Goal: Check status

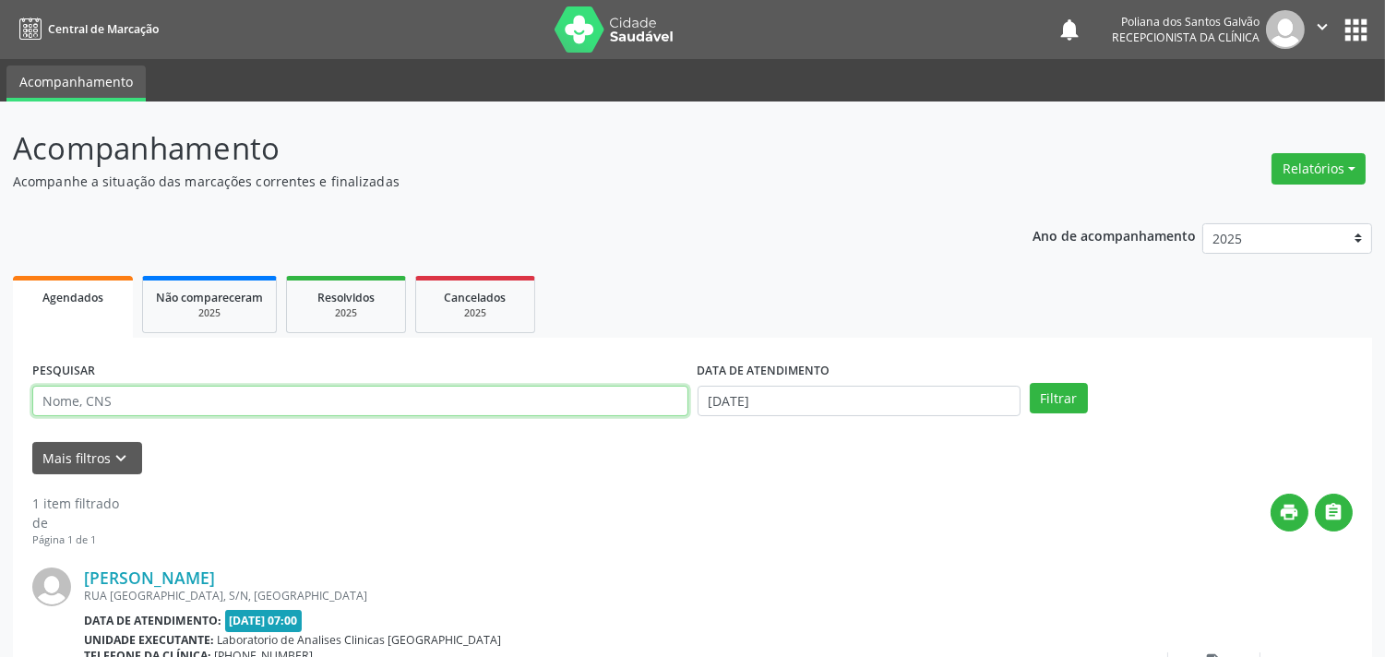
click at [212, 395] on input "text" at bounding box center [360, 401] width 656 height 31
type input "[PERSON_NAME]"
click at [1029, 383] on button "Filtrar" at bounding box center [1058, 398] width 58 height 31
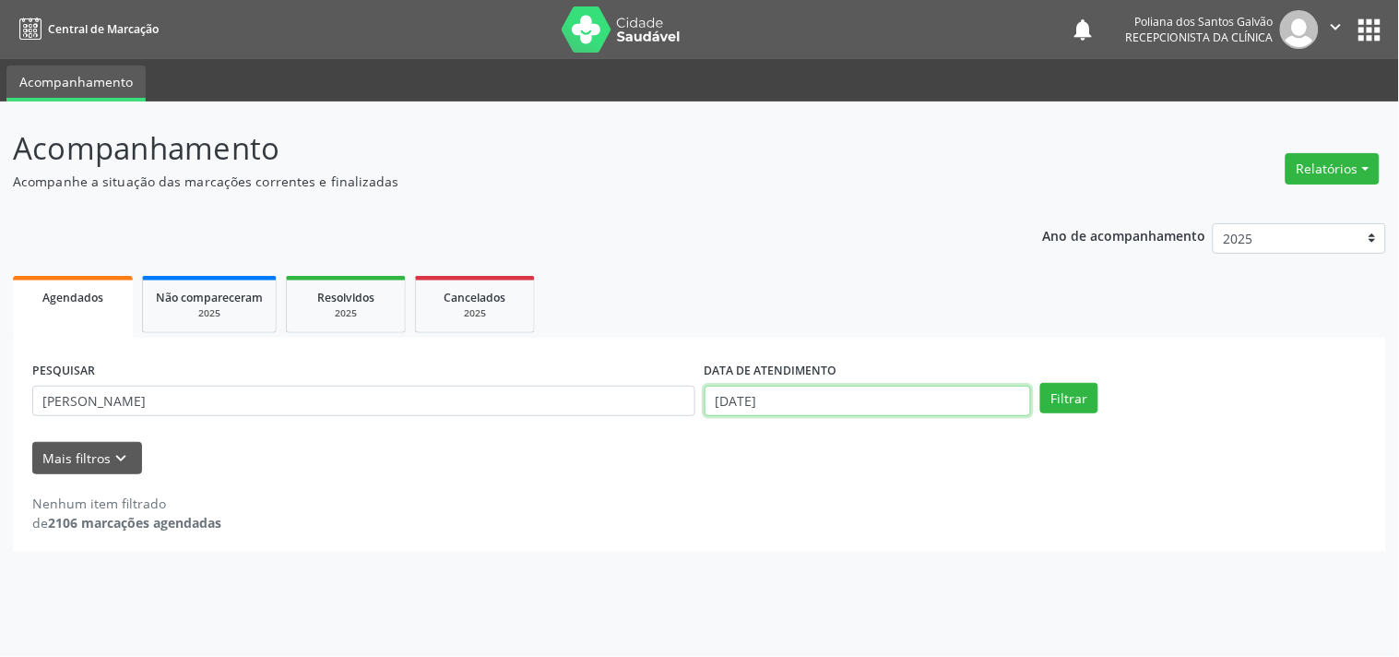
click at [910, 391] on input "[DATE]" at bounding box center [868, 401] width 327 height 31
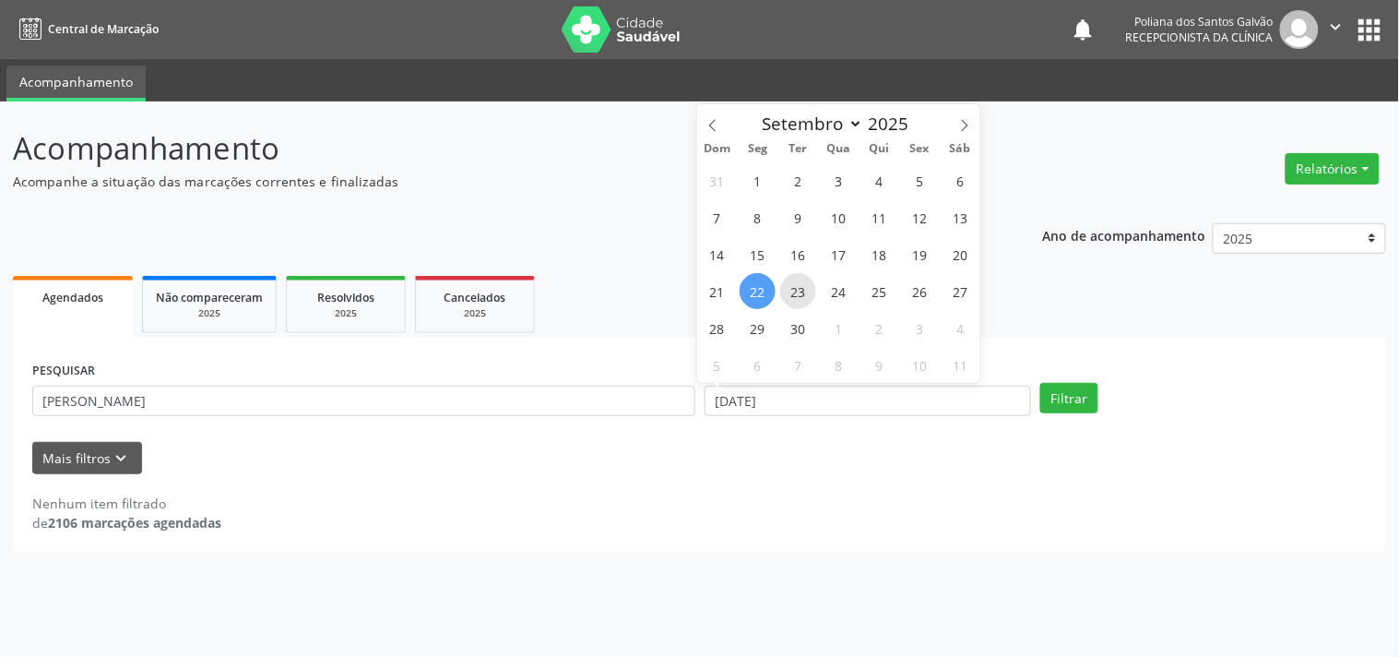
click at [795, 282] on span "23" at bounding box center [798, 291] width 36 height 36
type input "23/09/2025"
click at [795, 282] on span "23" at bounding box center [798, 291] width 36 height 36
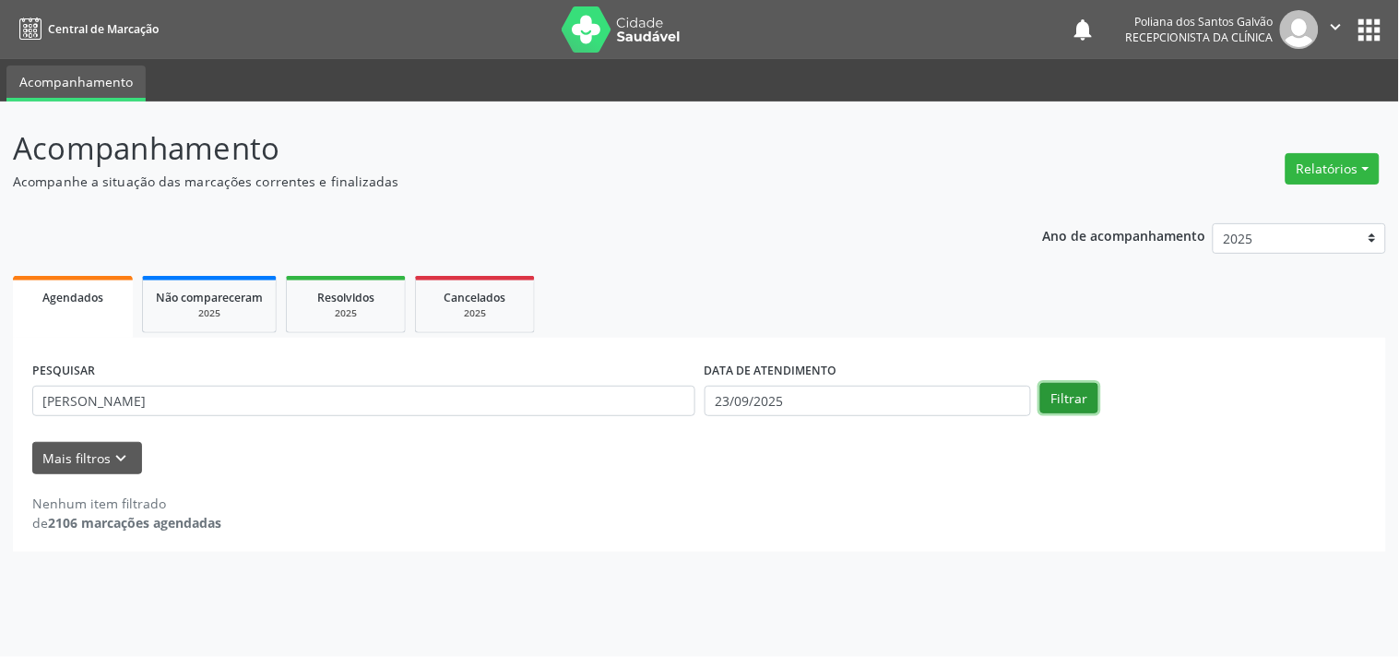
drag, startPoint x: 1092, startPoint y: 390, endPoint x: 1086, endPoint y: 398, distance: 9.8
click at [1092, 391] on button "Filtrar" at bounding box center [1070, 398] width 58 height 31
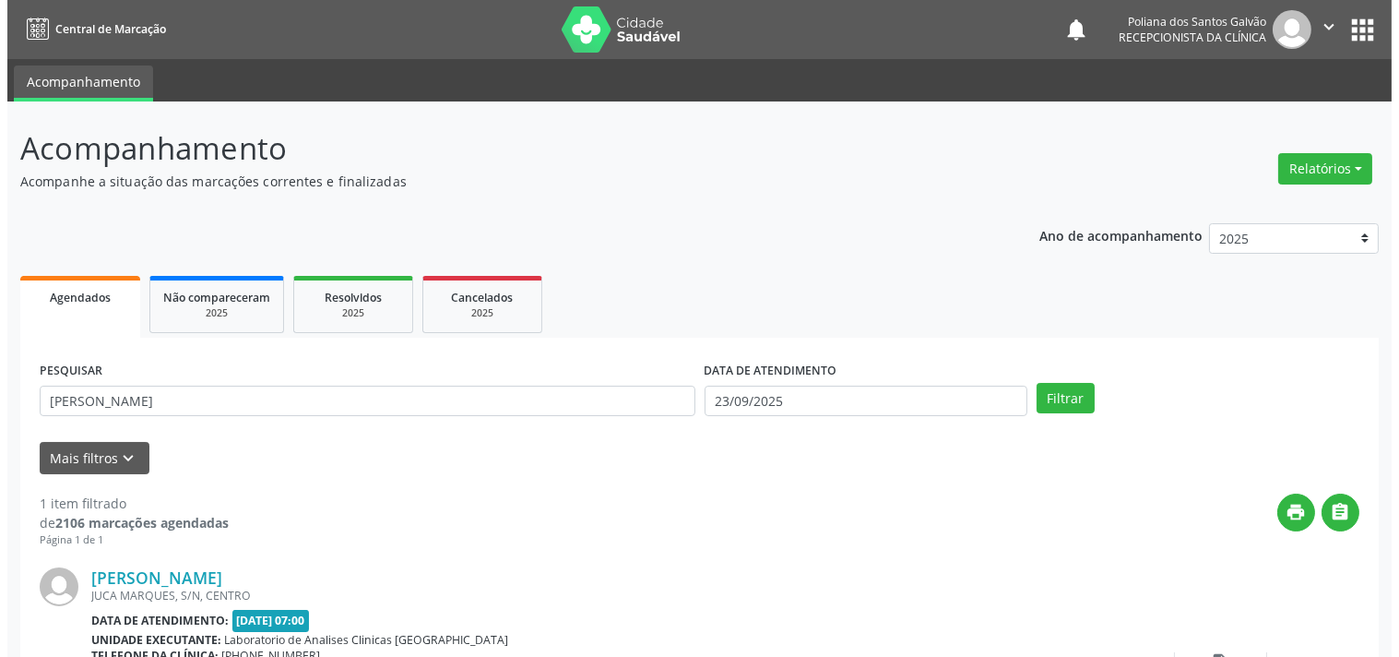
scroll to position [171, 0]
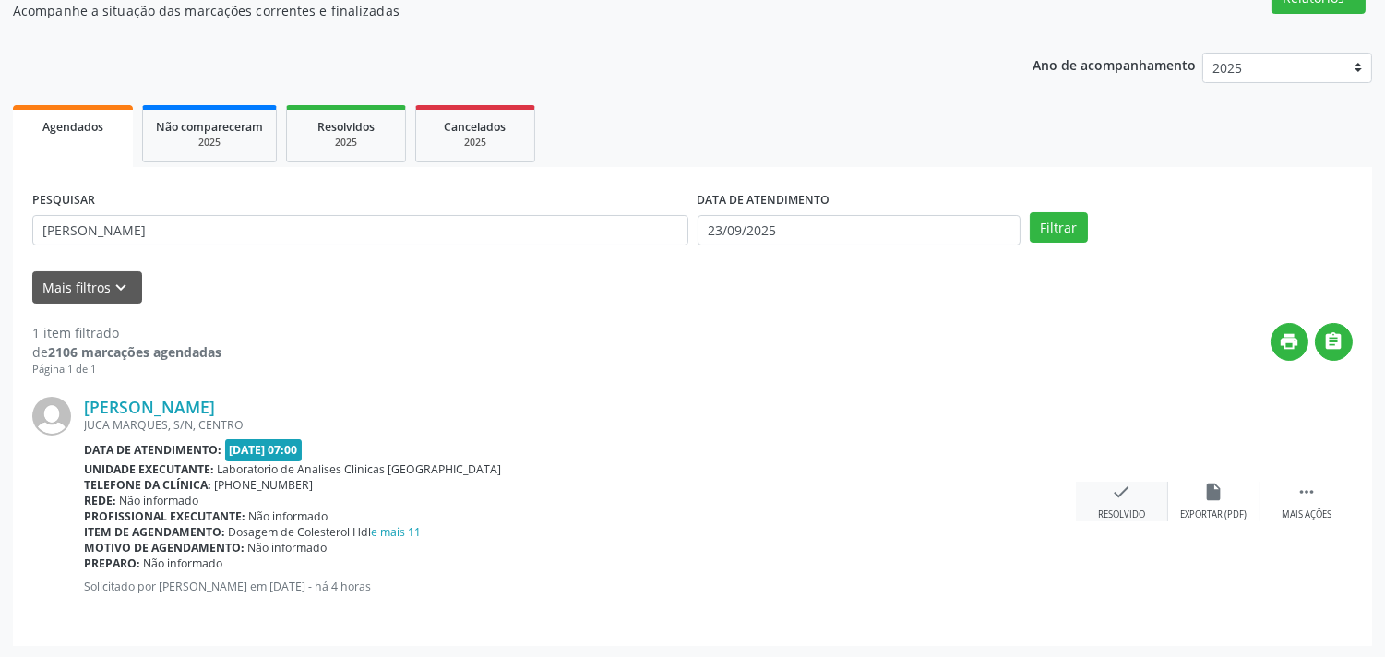
click at [1105, 485] on div "check Resolvido" at bounding box center [1122, 502] width 92 height 40
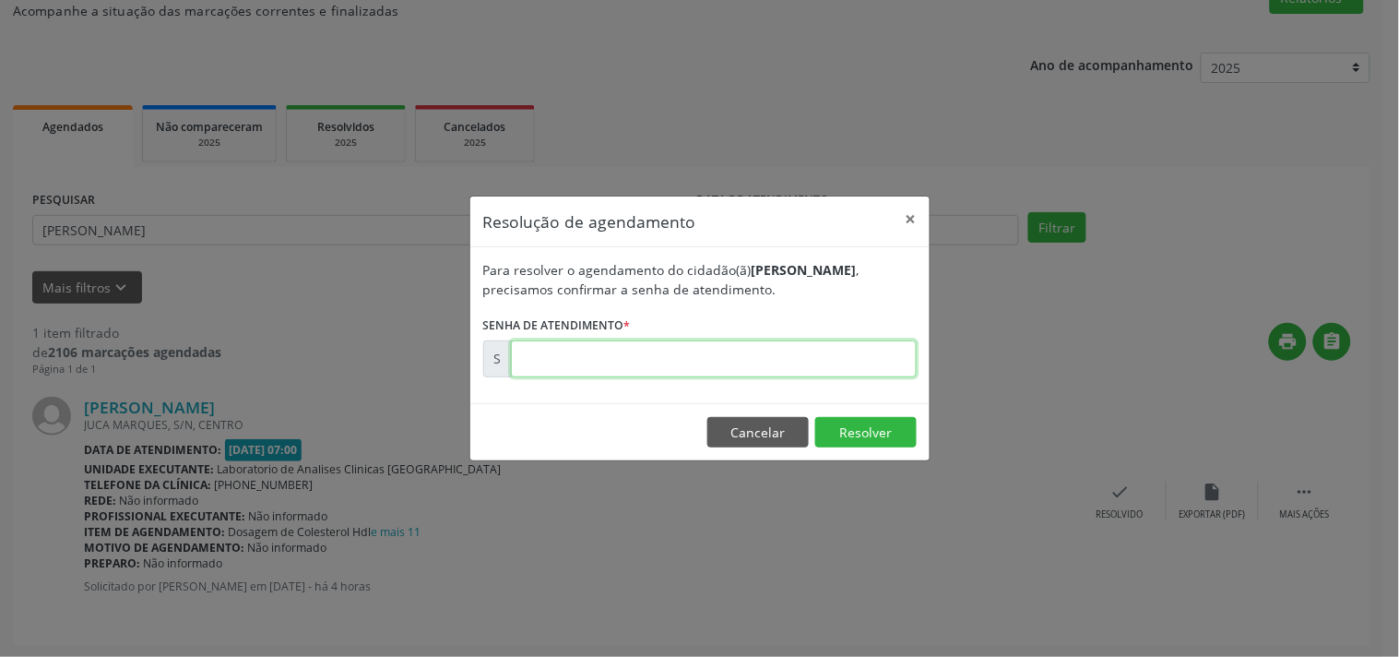
click at [840, 360] on input "text" at bounding box center [714, 358] width 406 height 37
type input "00178136"
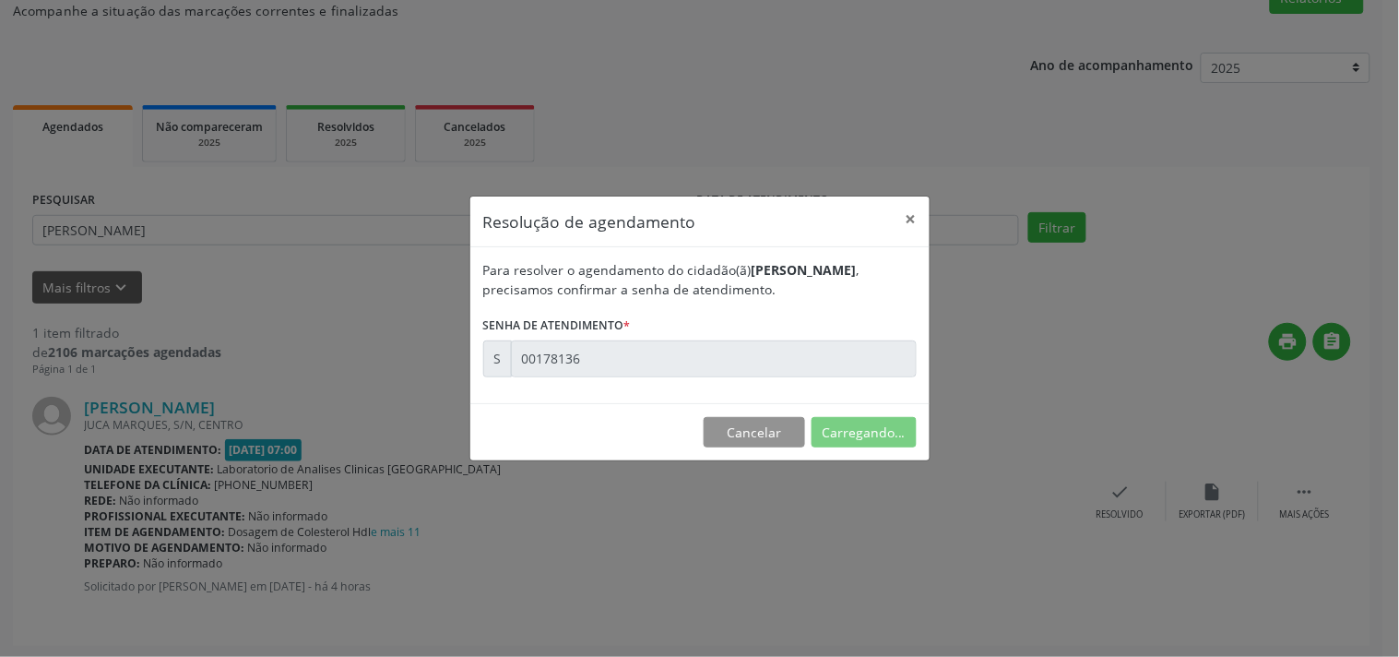
scroll to position [0, 0]
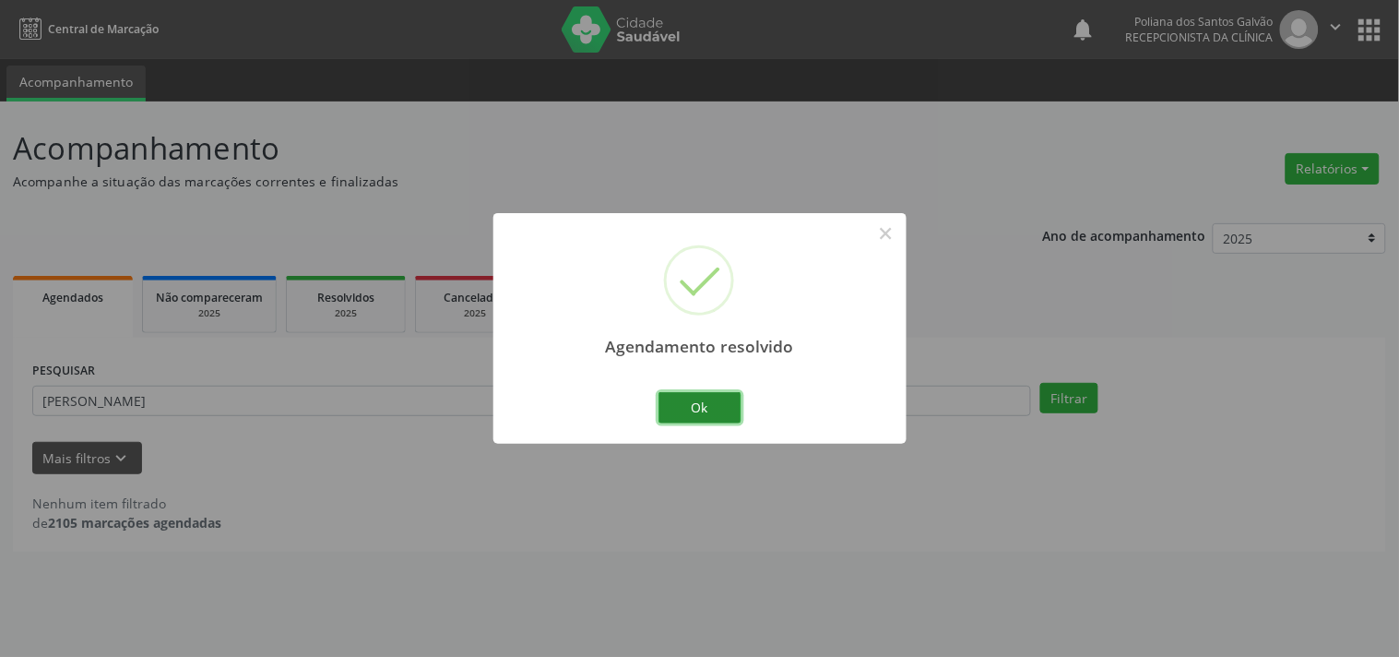
click at [740, 403] on button "Ok" at bounding box center [700, 407] width 83 height 31
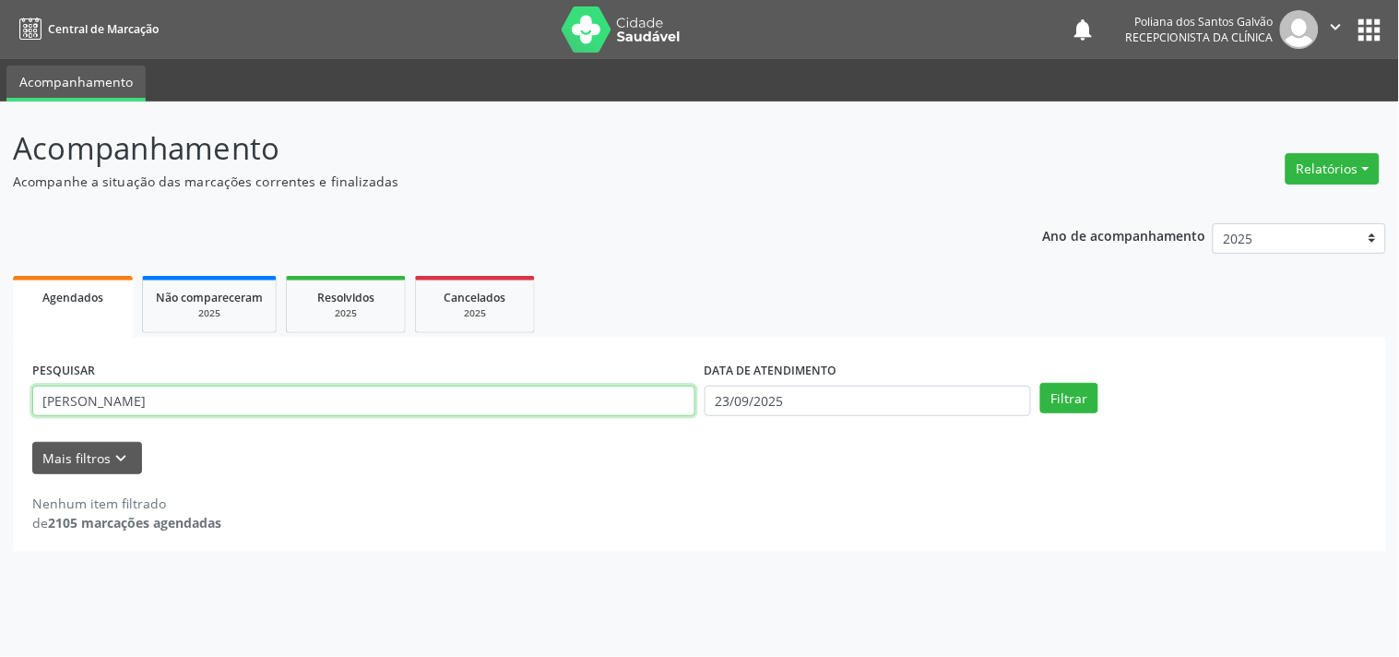
drag, startPoint x: 607, startPoint y: 409, endPoint x: 0, endPoint y: 146, distance: 661.5
click at [0, 196] on div "Acompanhamento Acompanhe a situação das marcações correntes e finalizadas Relat…" at bounding box center [699, 378] width 1399 height 555
type input "ivone"
click at [1041, 383] on button "Filtrar" at bounding box center [1070, 398] width 58 height 31
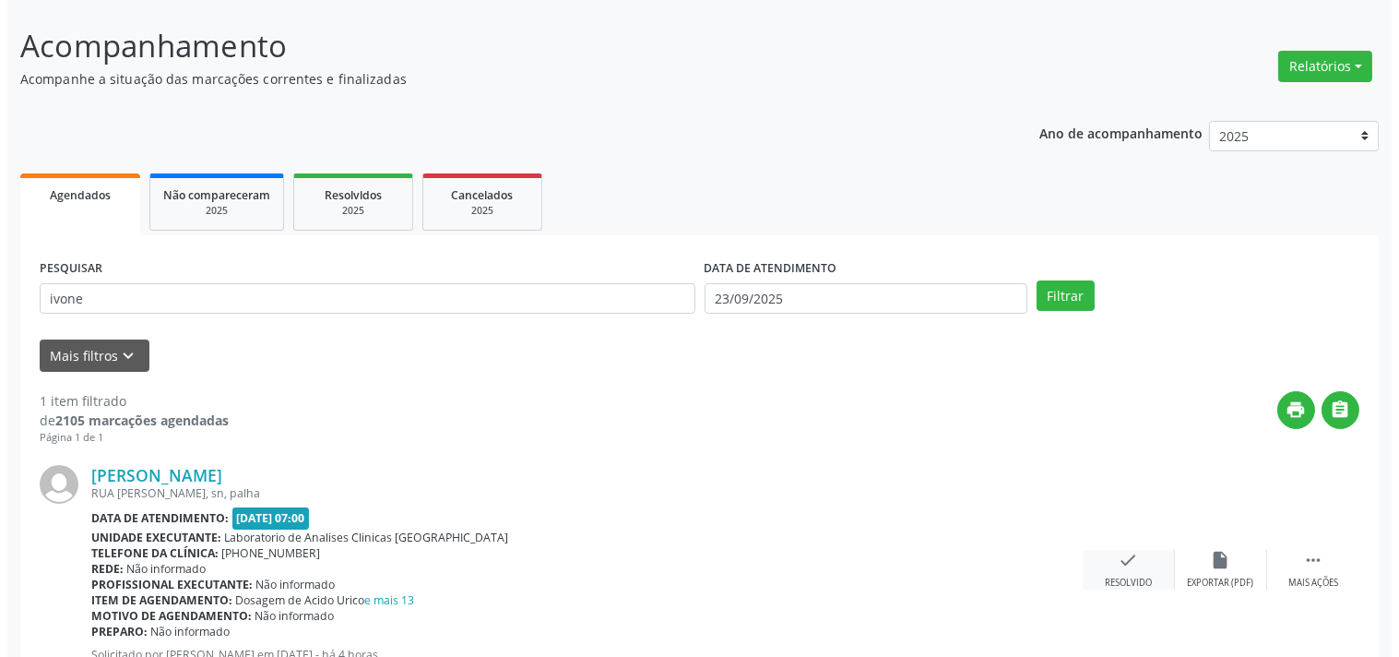
scroll to position [171, 0]
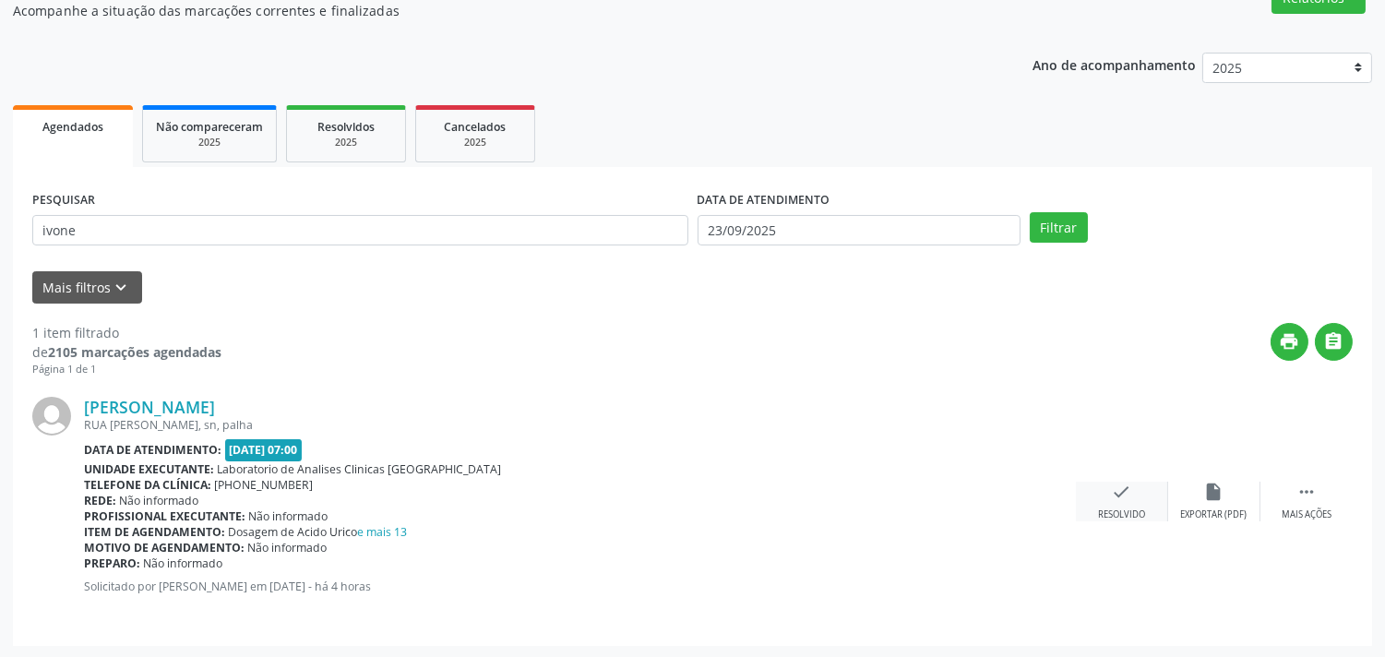
click at [1116, 490] on icon "check" at bounding box center [1122, 492] width 20 height 20
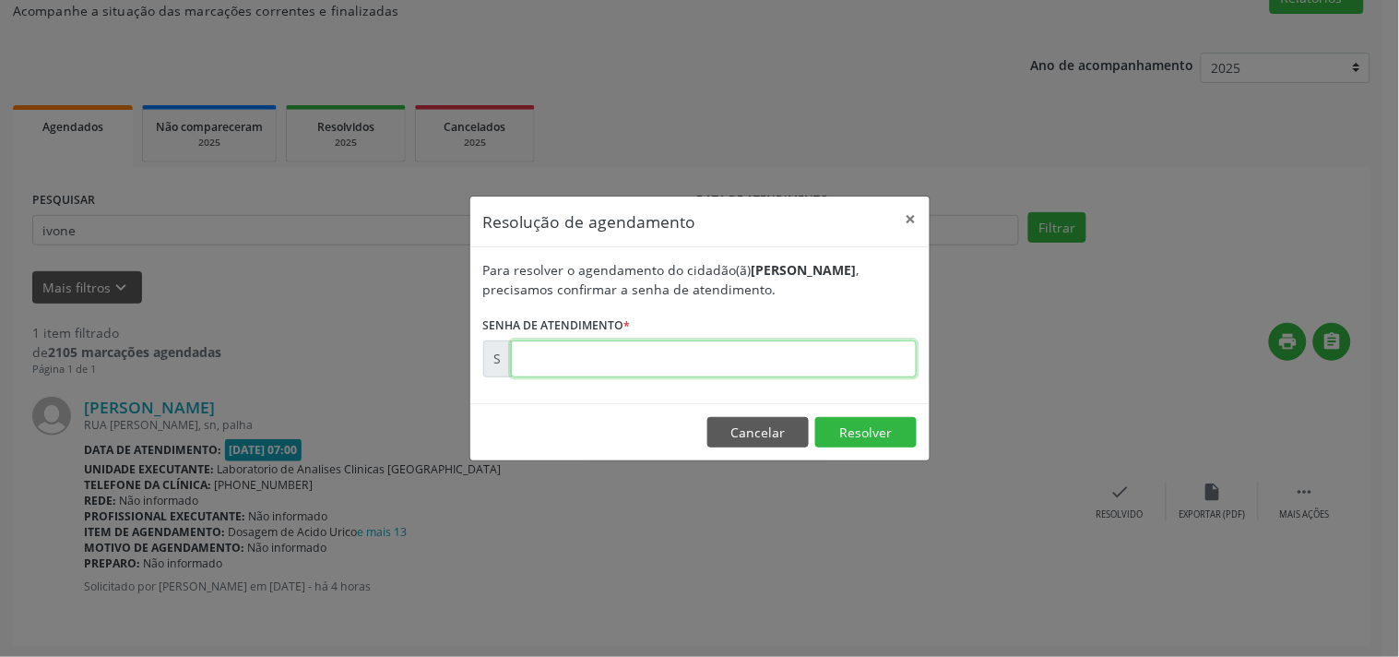
click at [838, 361] on input "text" at bounding box center [714, 358] width 406 height 37
type input "00178137"
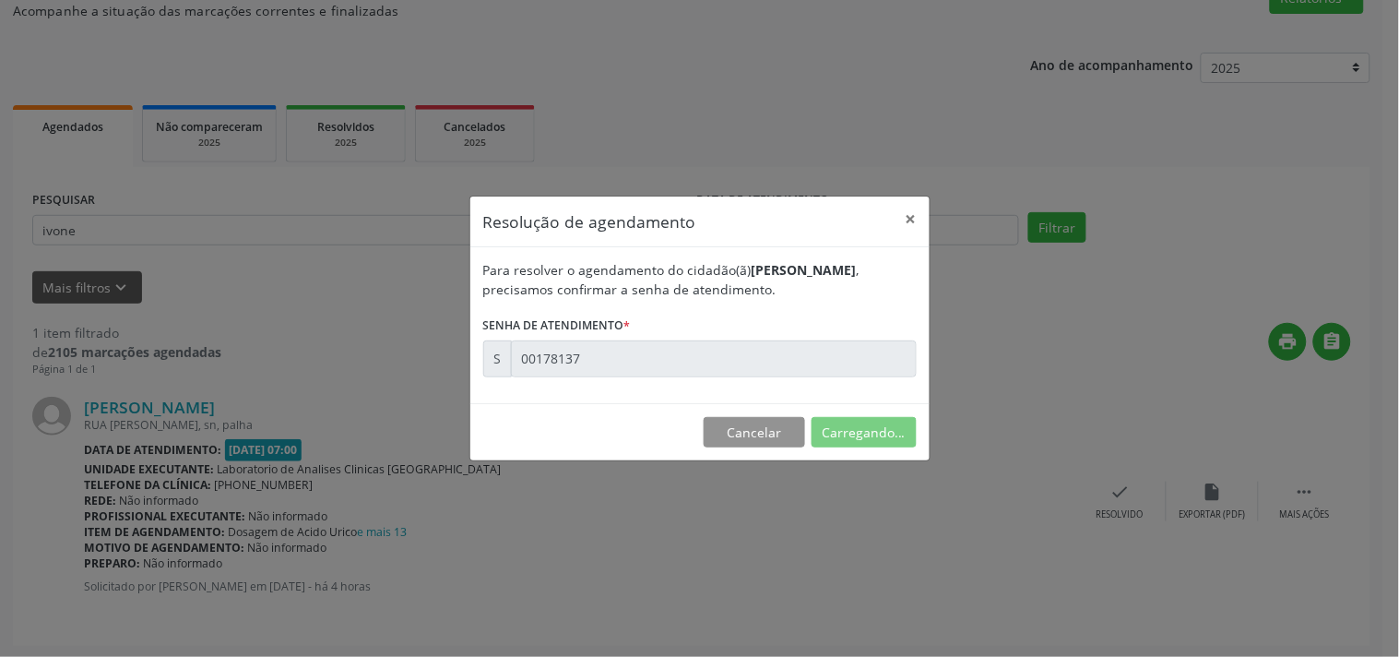
scroll to position [0, 0]
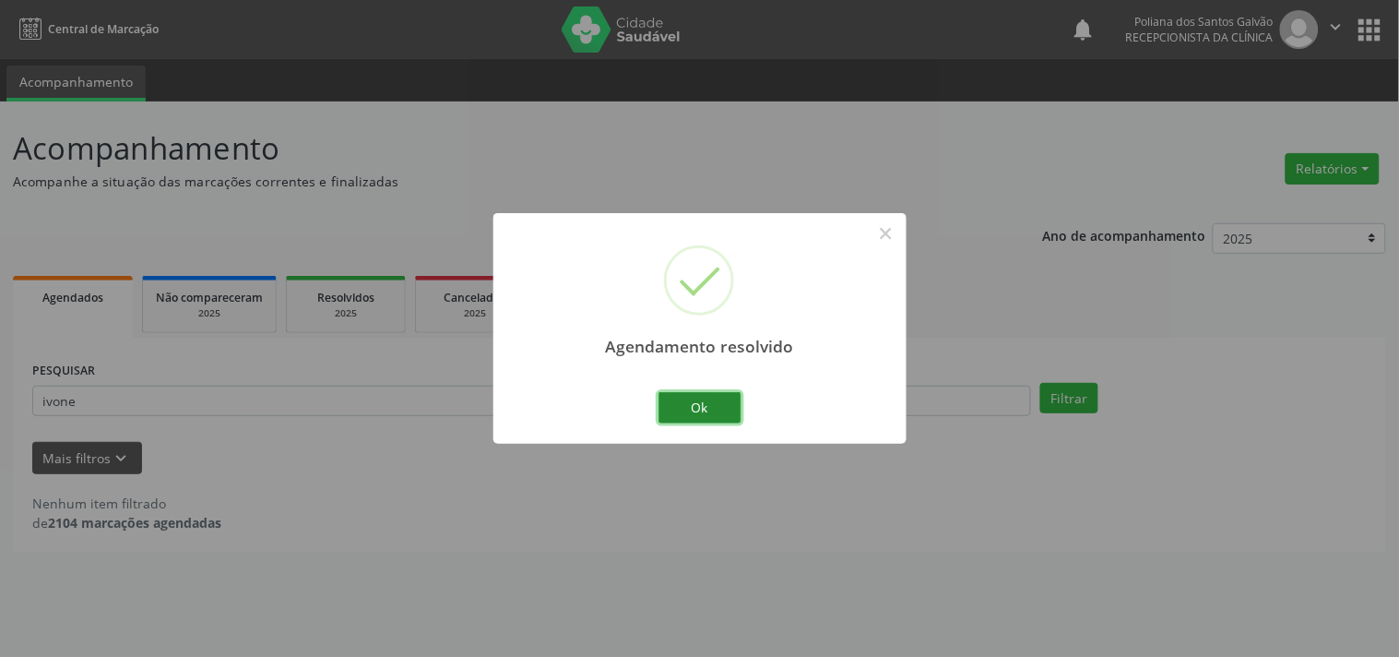
click at [729, 416] on button "Ok" at bounding box center [700, 407] width 83 height 31
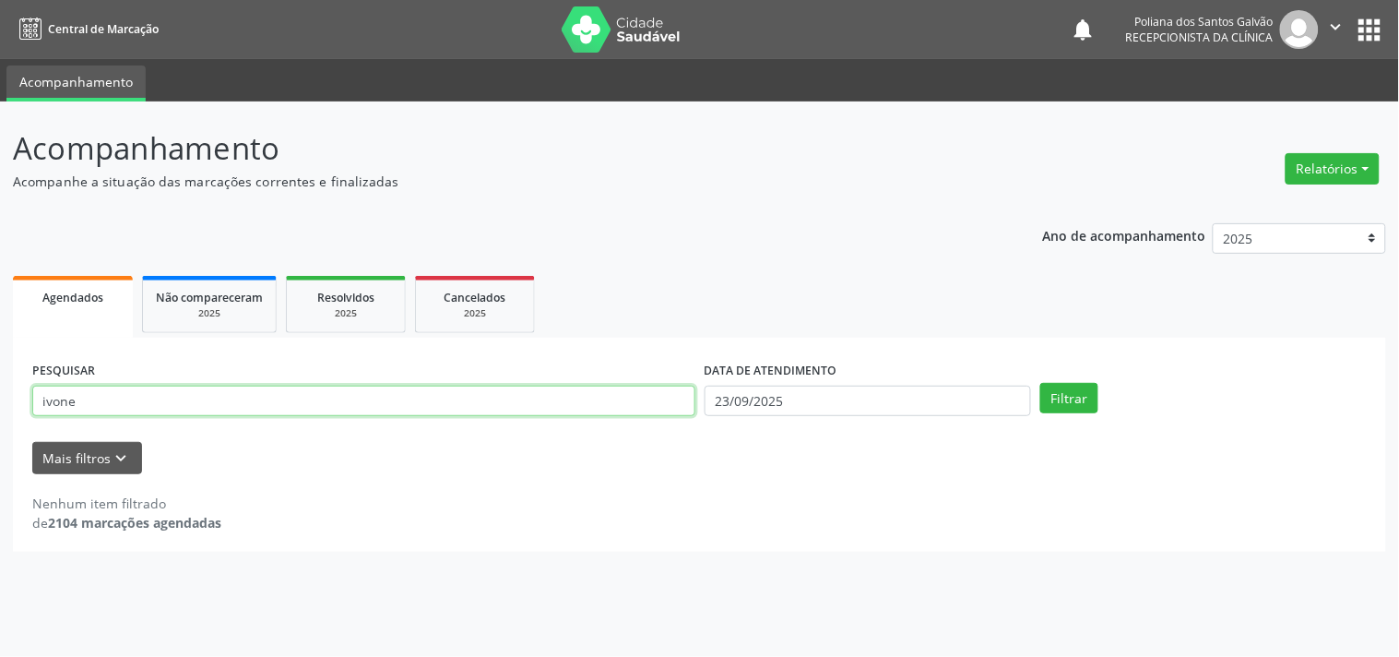
drag, startPoint x: 620, startPoint y: 408, endPoint x: 0, endPoint y: 190, distance: 657.0
click at [0, 271] on div "Acompanhamento Acompanhe a situação das marcações correntes e finalizadas Relat…" at bounding box center [699, 378] width 1399 height 555
type input "edineu"
click at [1041, 383] on button "Filtrar" at bounding box center [1070, 398] width 58 height 31
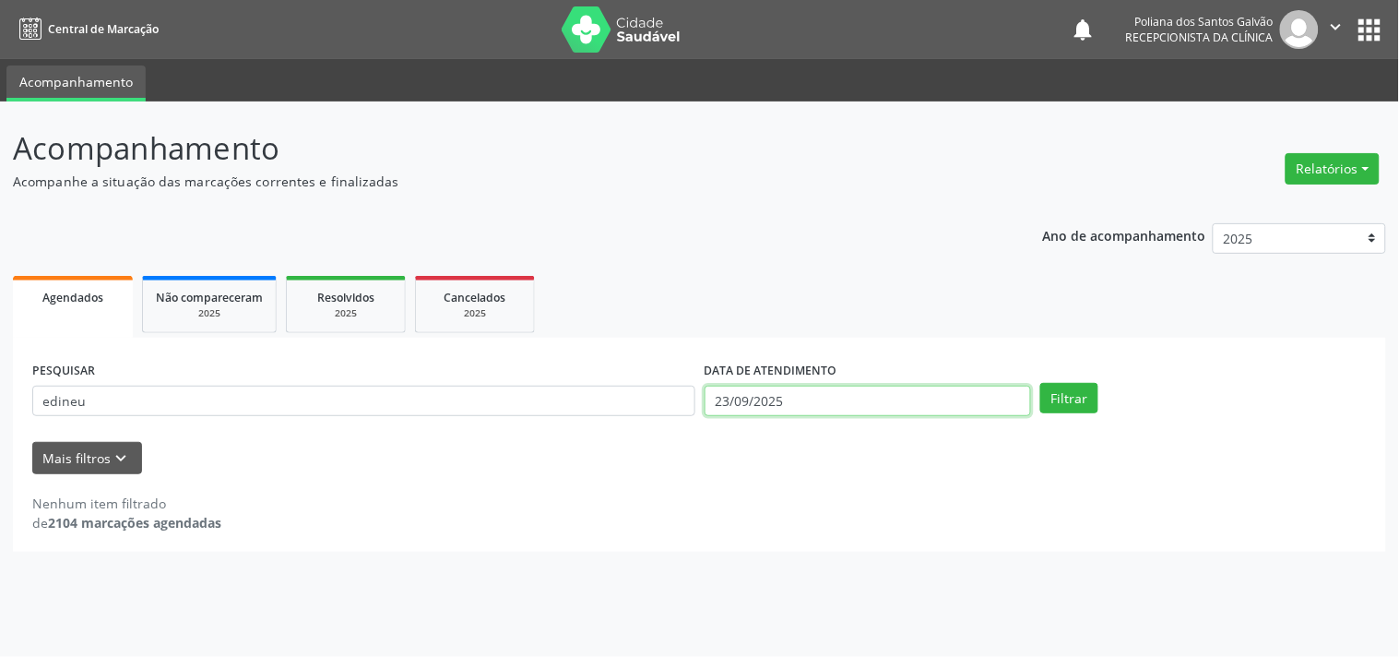
click at [865, 391] on input "23/09/2025" at bounding box center [868, 401] width 327 height 31
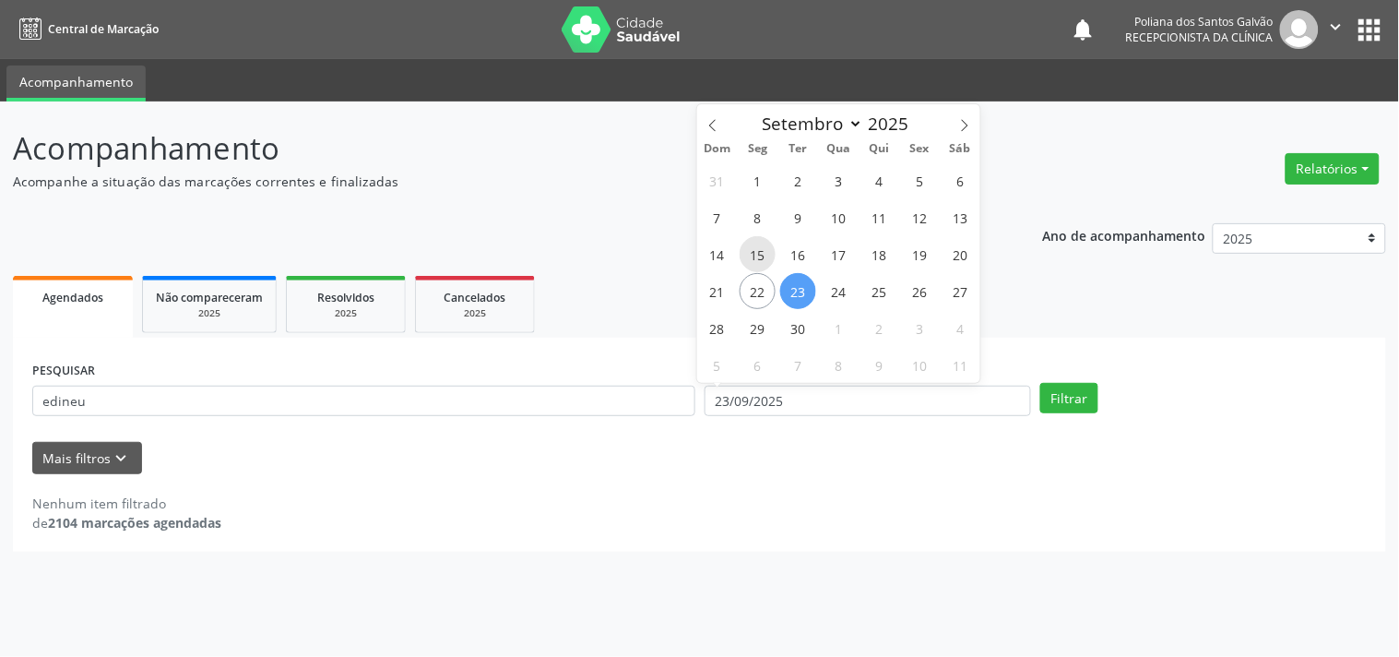
click at [758, 261] on span "15" at bounding box center [758, 254] width 36 height 36
type input "[DATE]"
click at [758, 261] on span "15" at bounding box center [758, 254] width 36 height 36
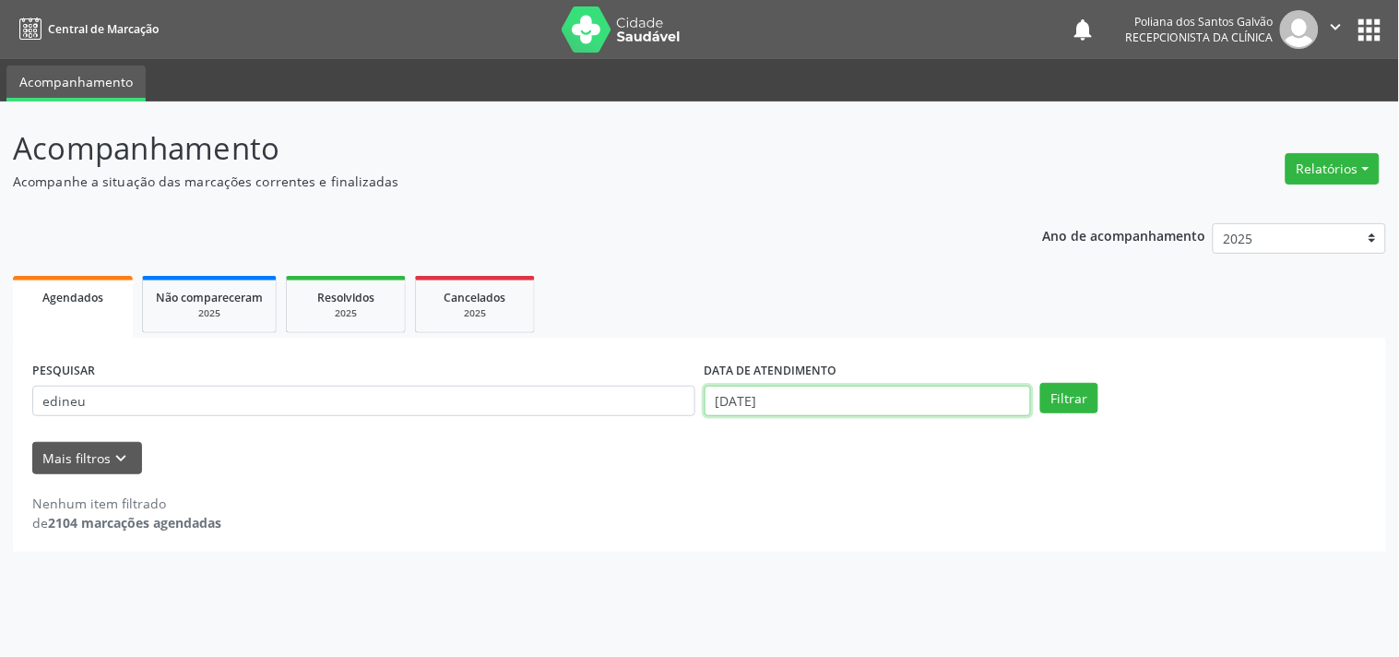
click at [1026, 395] on input "[DATE]" at bounding box center [868, 401] width 327 height 31
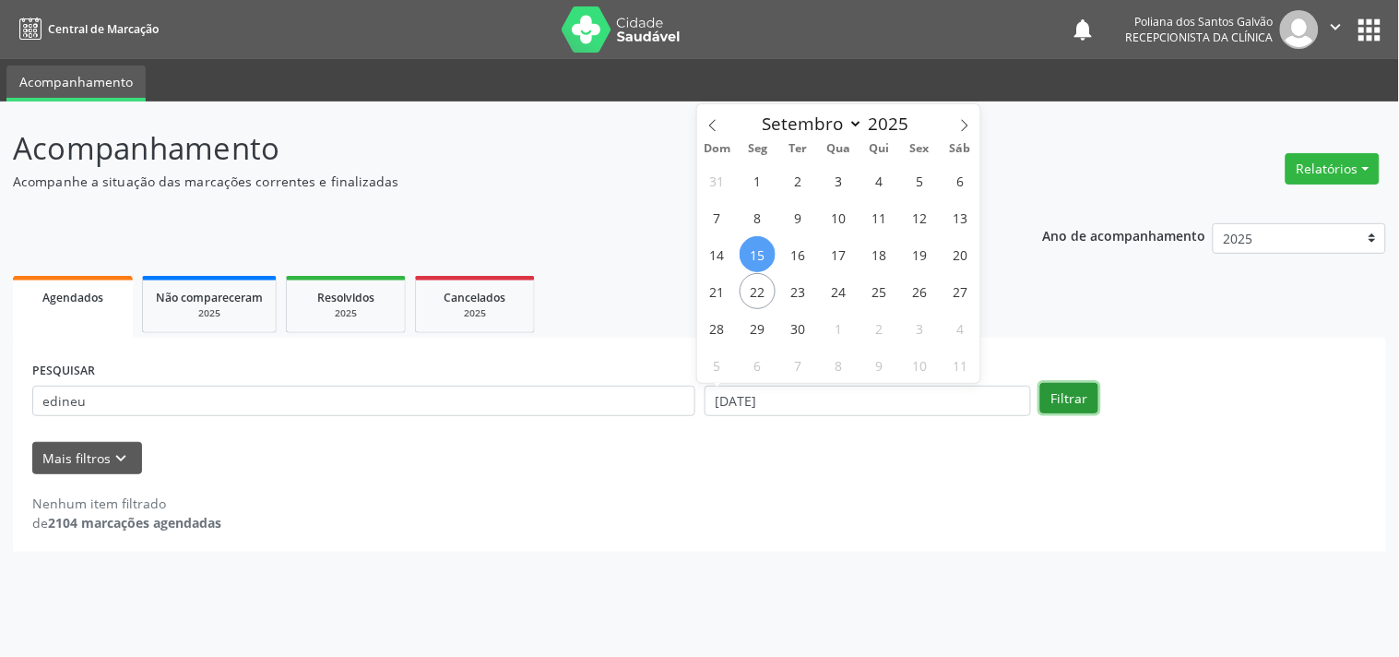
click at [1058, 389] on button "Filtrar" at bounding box center [1070, 398] width 58 height 31
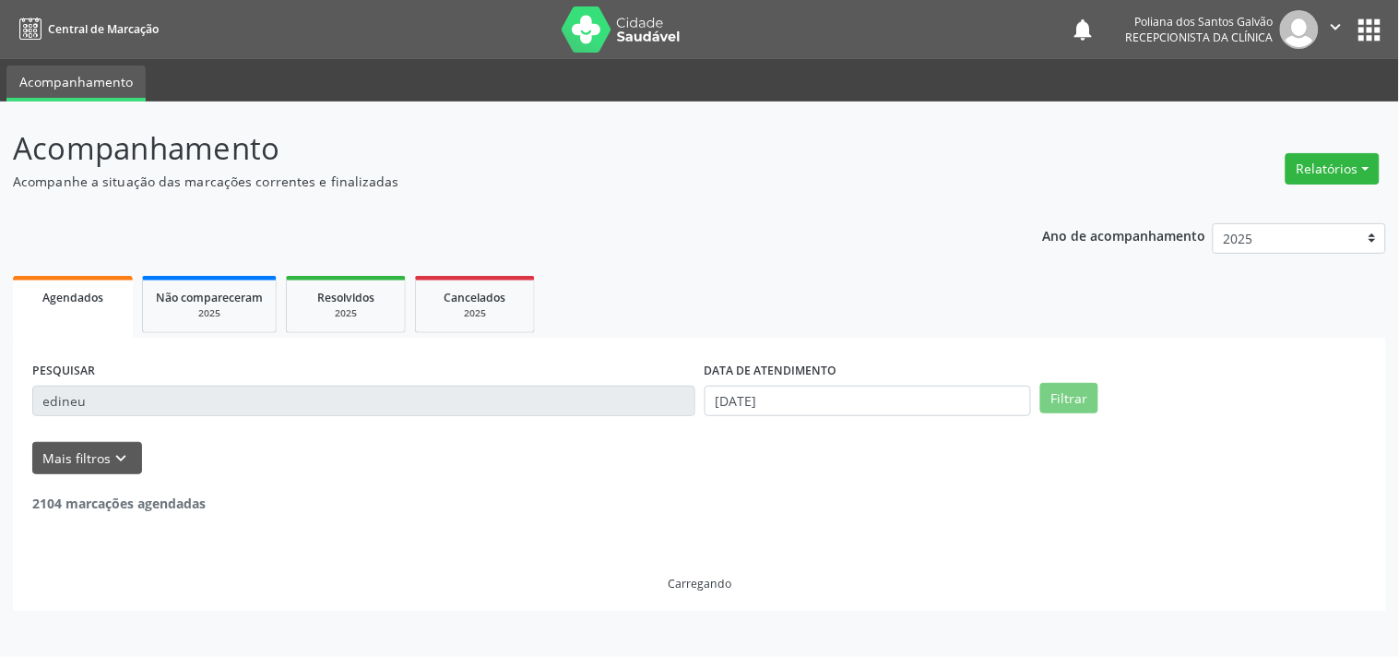
scroll to position [171, 0]
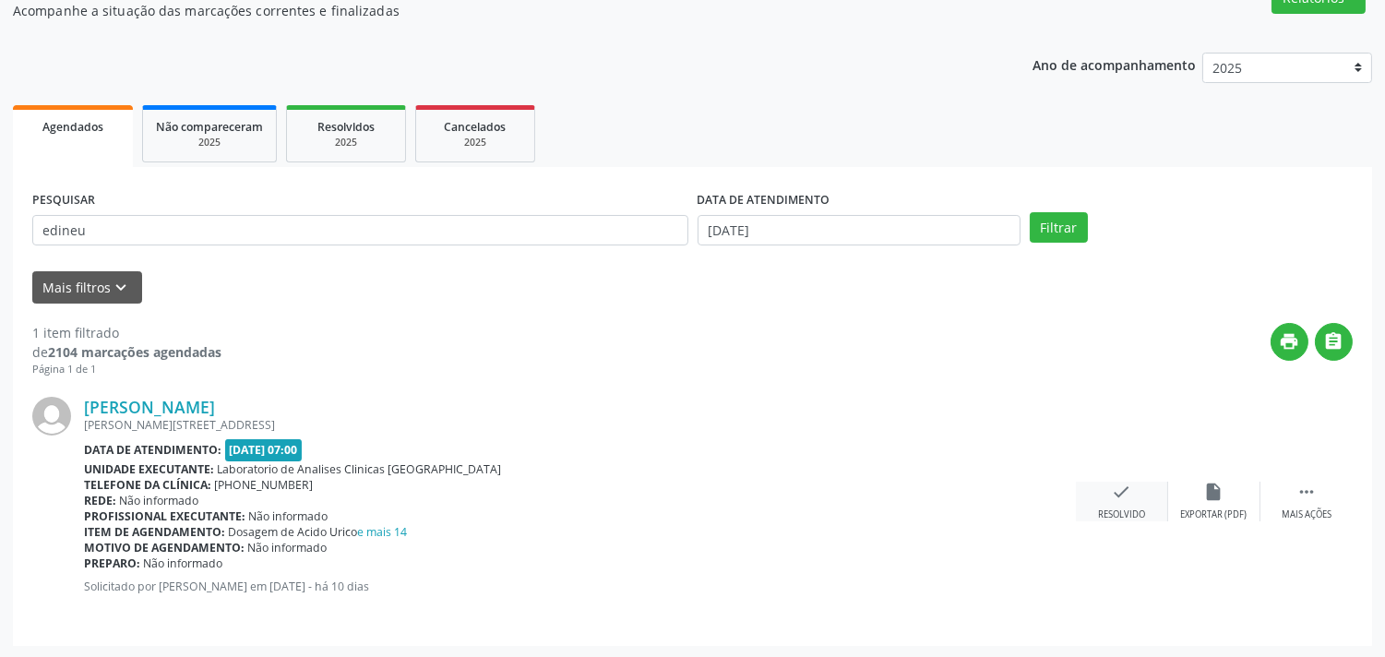
click at [1139, 502] on div "check Resolvido" at bounding box center [1122, 502] width 92 height 40
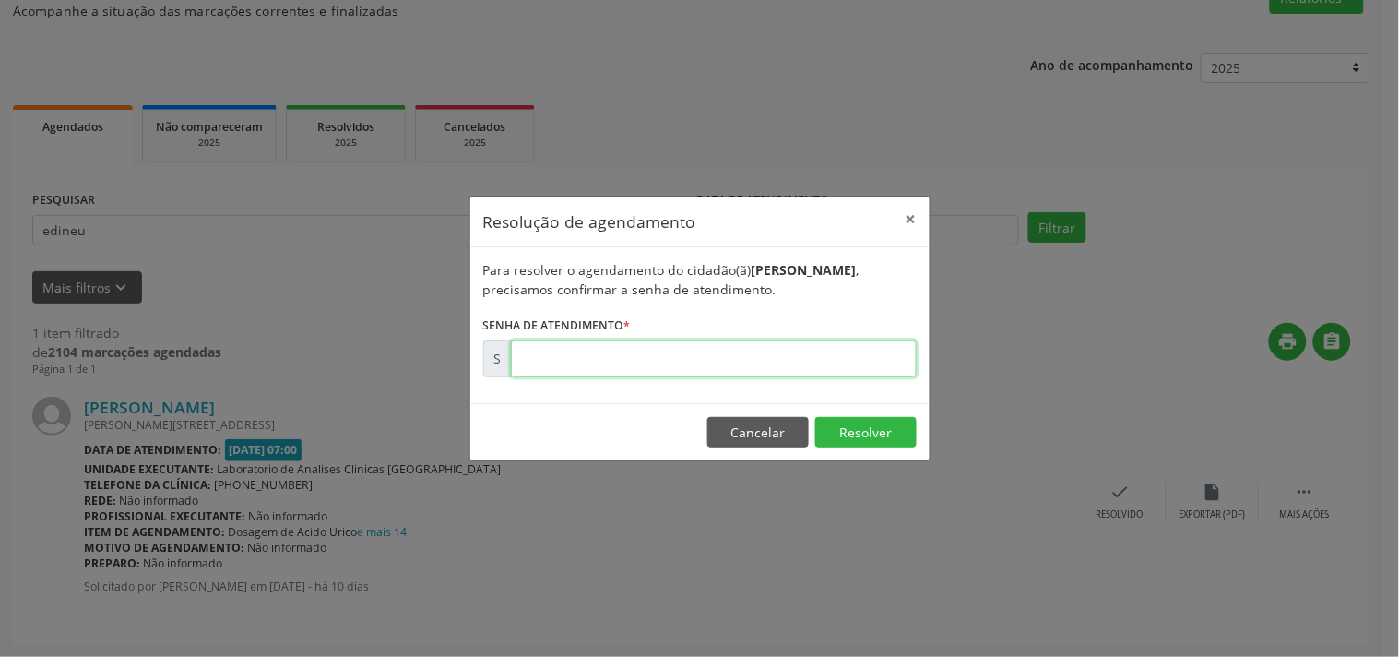
click at [842, 357] on input "text" at bounding box center [714, 358] width 406 height 37
type input "00176636"
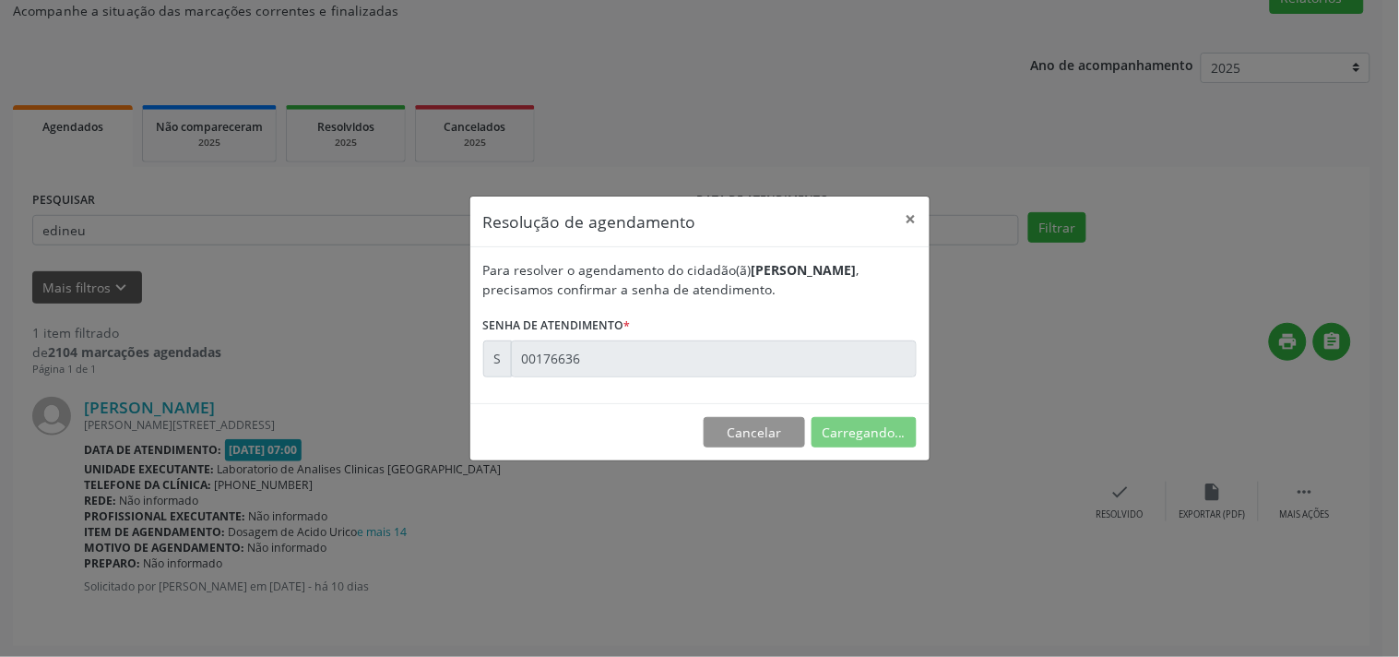
scroll to position [0, 0]
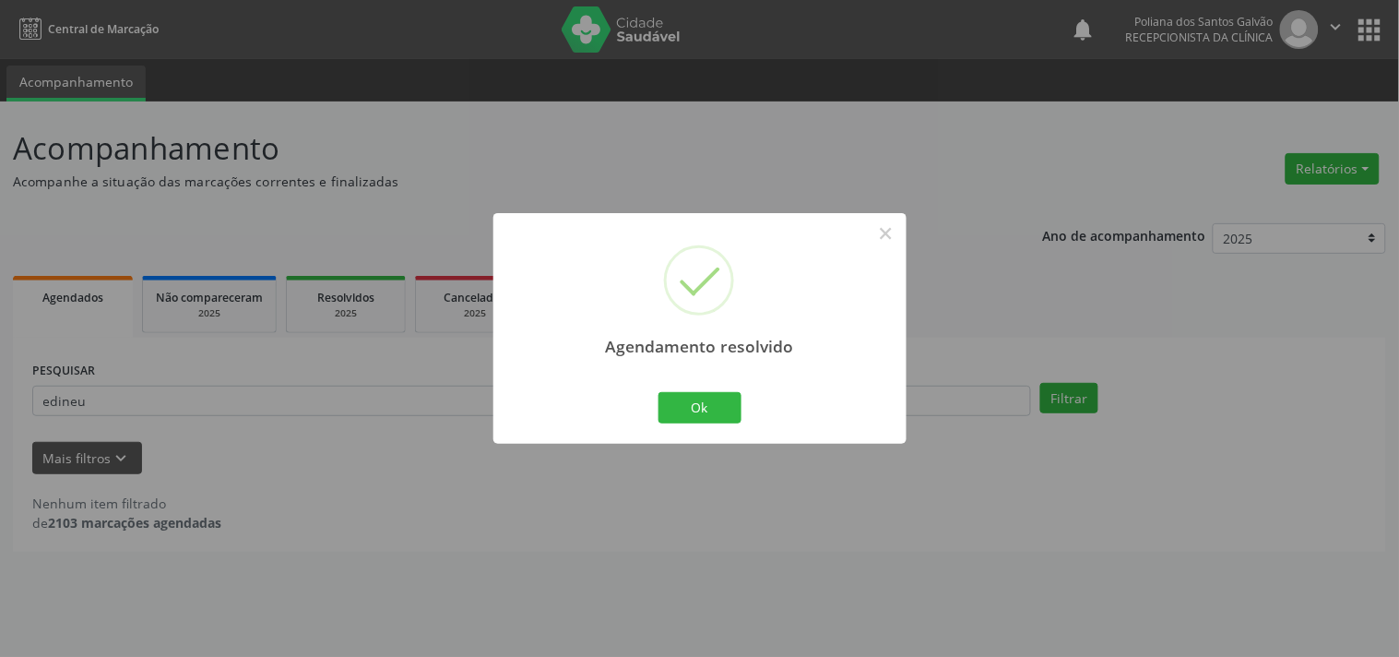
click at [718, 425] on div "Ok Cancel" at bounding box center [699, 407] width 91 height 39
click at [710, 392] on button "Ok" at bounding box center [700, 407] width 83 height 31
